Goal: Find contact information: Find contact information

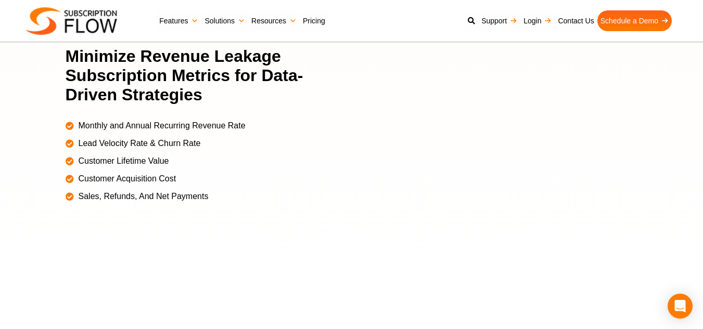
scroll to position [3551, 0]
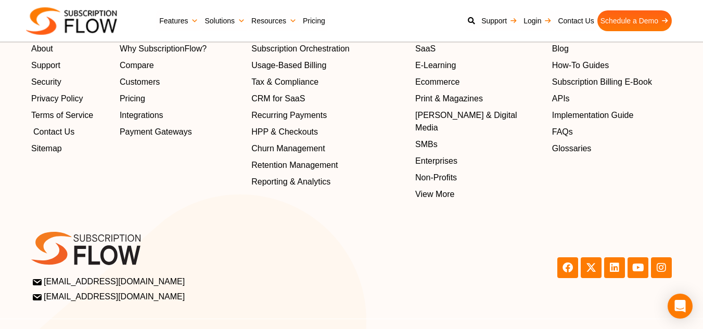
click at [50, 138] on span "Contact Us" at bounding box center [53, 132] width 41 height 12
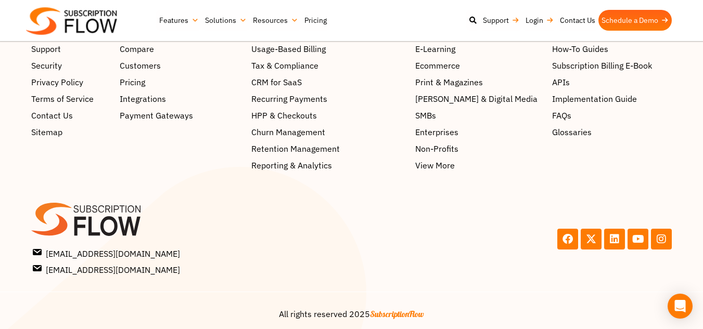
scroll to position [1295, 0]
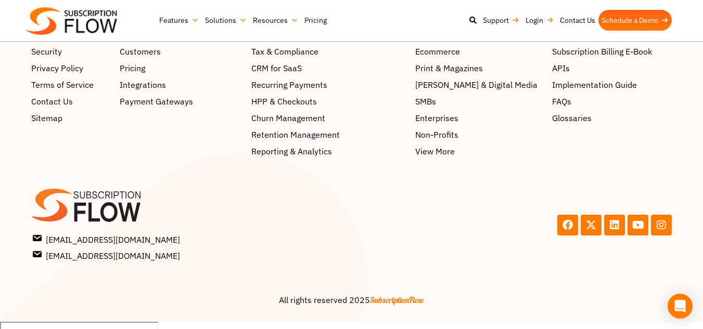
click at [0, 322] on div at bounding box center [0, 322] width 0 height 0
